Goal: Entertainment & Leisure: Consume media (video, audio)

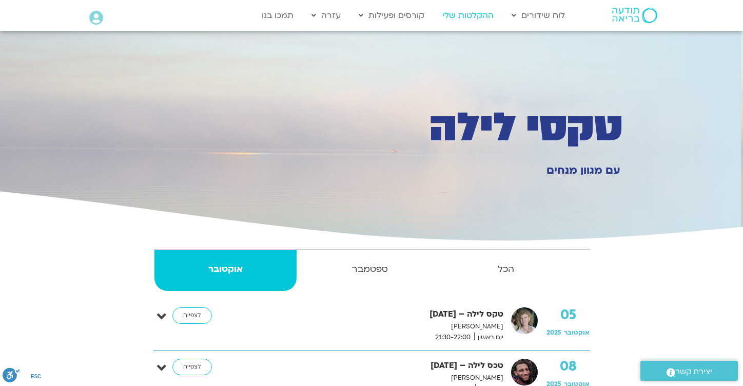
click at [477, 15] on link "ההקלטות שלי" at bounding box center [468, 16] width 62 height 20
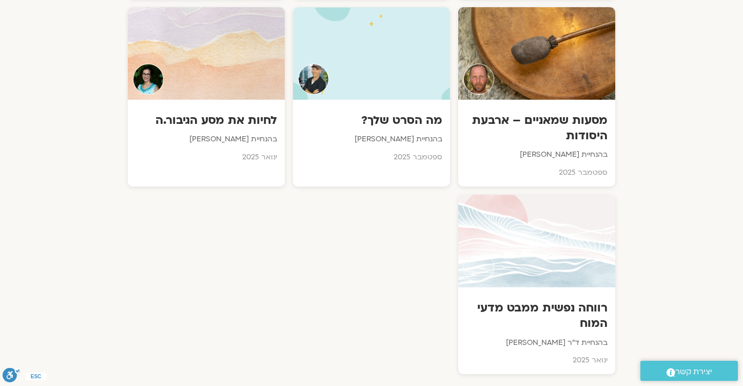
scroll to position [783, 0]
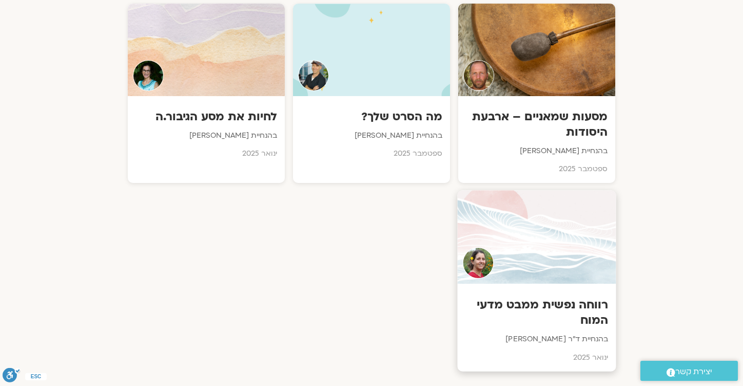
click at [508, 296] on h3 "רווחה נפשית ממבט מדעי המוח" at bounding box center [537, 311] width 143 height 31
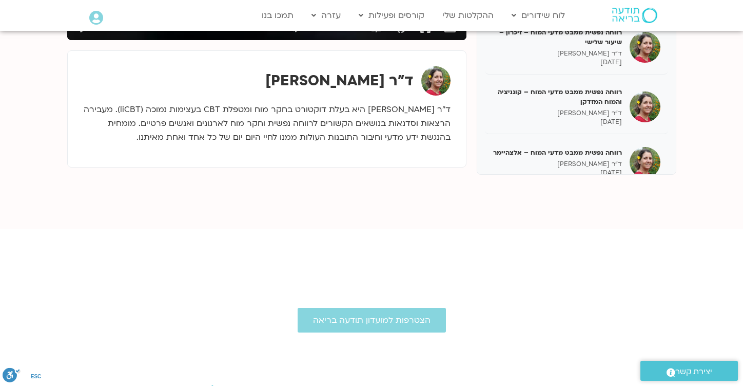
scroll to position [350, 0]
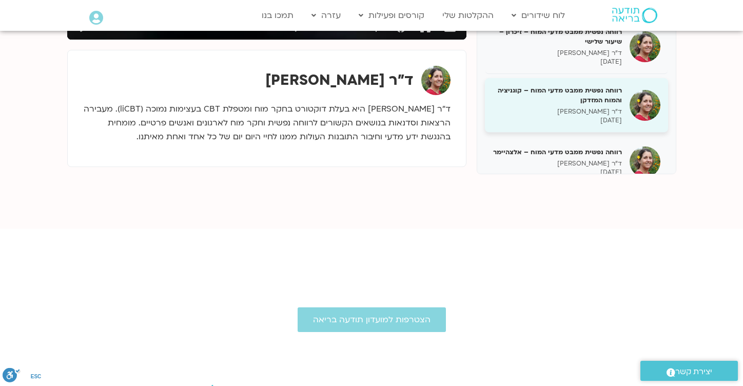
click at [567, 116] on p "[DATE]" at bounding box center [557, 120] width 129 height 9
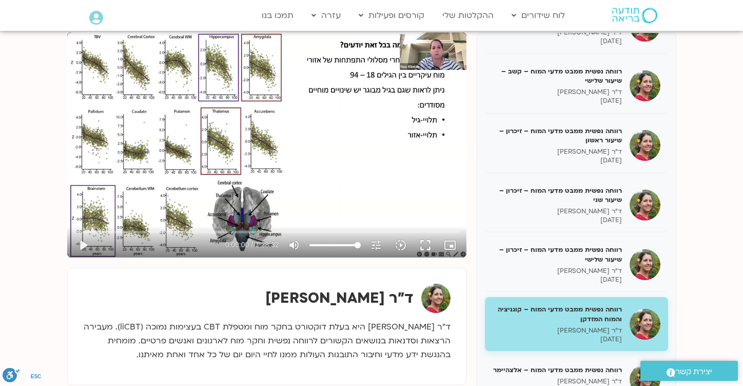
scroll to position [129, 0]
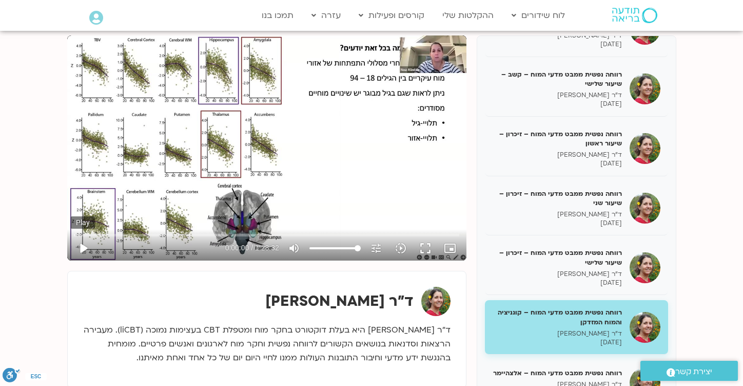
click at [83, 248] on button "play_arrow" at bounding box center [83, 248] width 25 height 25
type input "2.561017"
